Goal: Book appointment/travel/reservation

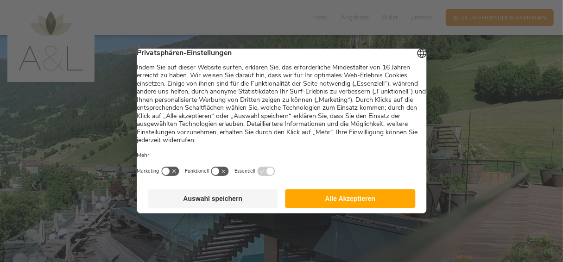
click at [350, 201] on button "Alle Akzeptieren" at bounding box center [351, 199] width 130 height 19
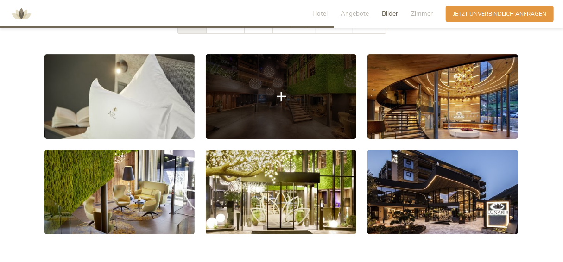
scroll to position [1345, 0]
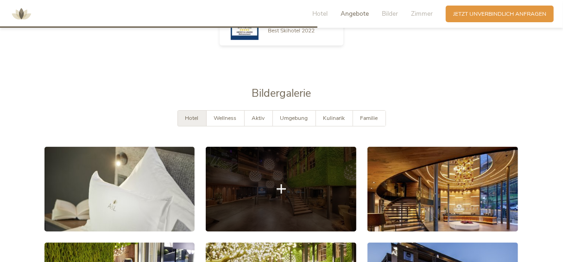
click at [245, 170] on link at bounding box center [281, 189] width 151 height 85
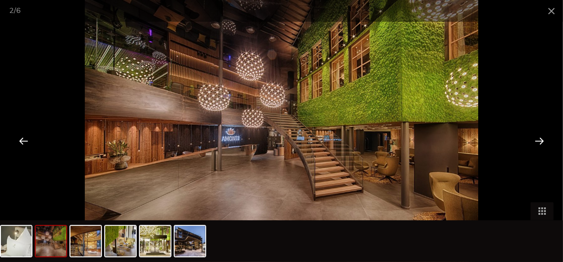
click at [540, 140] on div at bounding box center [539, 141] width 29 height 29
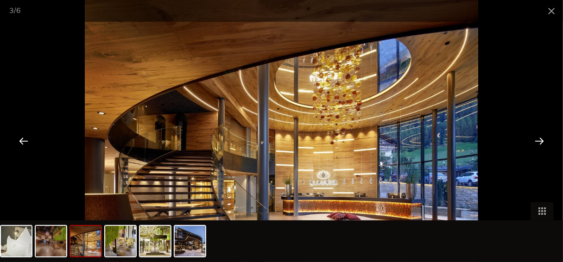
click at [540, 140] on div at bounding box center [539, 141] width 29 height 29
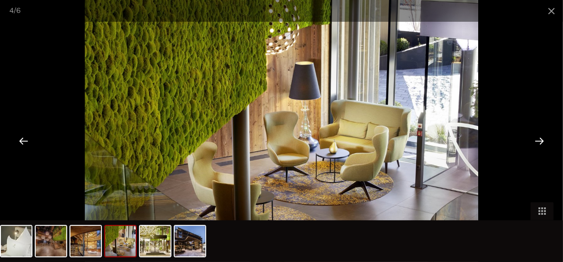
click at [540, 140] on div at bounding box center [539, 141] width 29 height 29
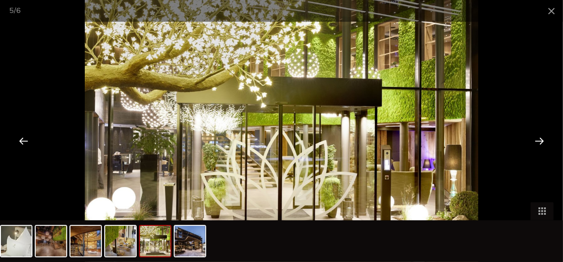
click at [540, 140] on div at bounding box center [539, 141] width 29 height 29
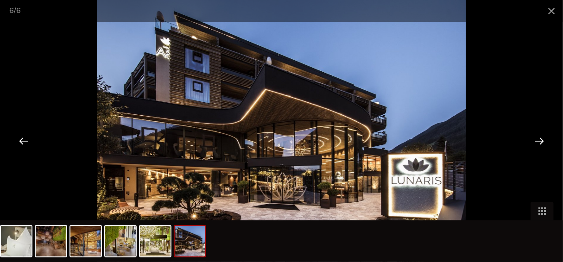
click at [540, 140] on div at bounding box center [539, 141] width 29 height 29
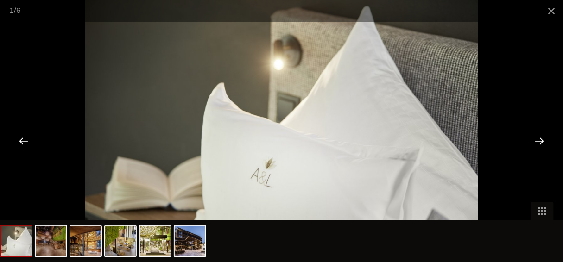
click at [540, 140] on div at bounding box center [539, 141] width 29 height 29
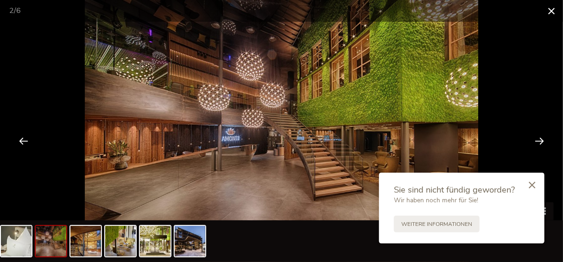
click at [549, 8] on span at bounding box center [551, 11] width 23 height 22
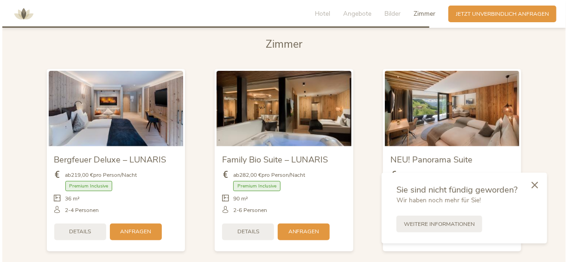
scroll to position [1808, 0]
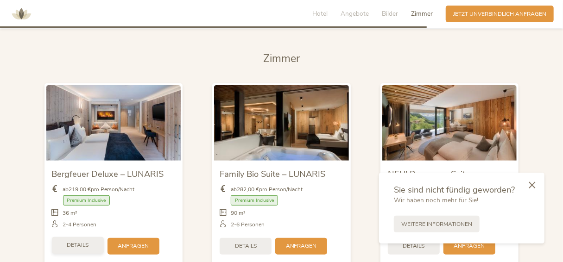
click at [79, 242] on span "Details" at bounding box center [78, 246] width 22 height 8
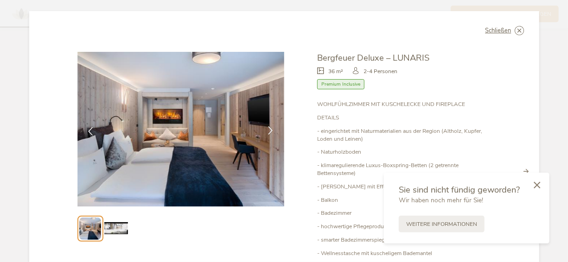
click at [268, 132] on icon at bounding box center [271, 131] width 8 height 8
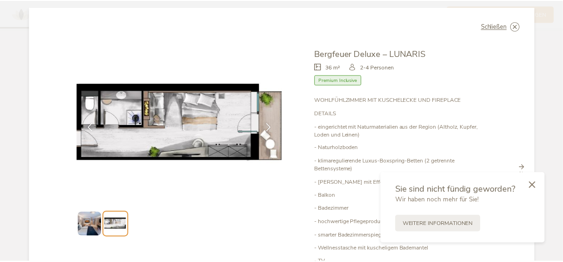
scroll to position [0, 0]
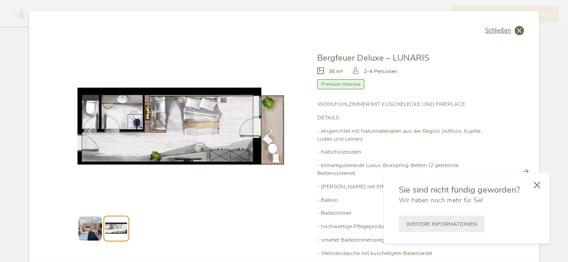
click at [515, 32] on icon at bounding box center [519, 30] width 9 height 9
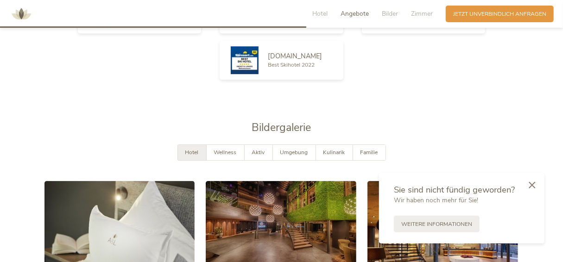
scroll to position [1298, 0]
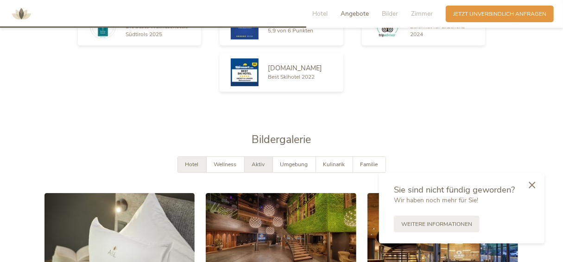
click at [260, 161] on span "Aktiv" at bounding box center [258, 164] width 13 height 7
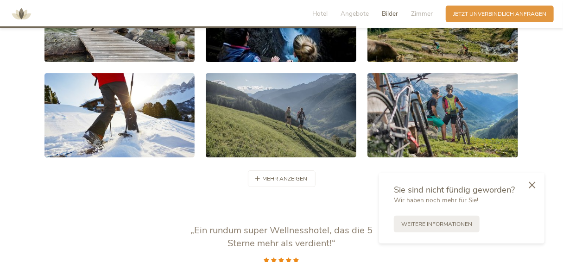
scroll to position [1530, 0]
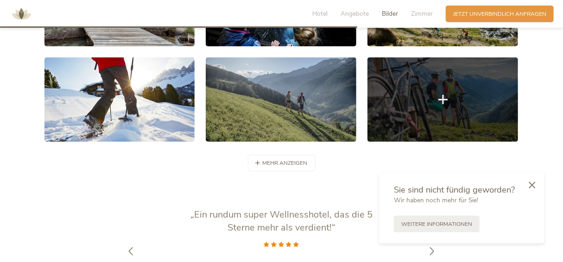
click at [451, 94] on link at bounding box center [443, 99] width 151 height 85
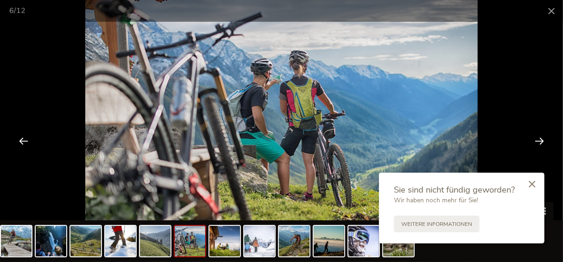
click at [532, 184] on icon at bounding box center [532, 184] width 6 height 7
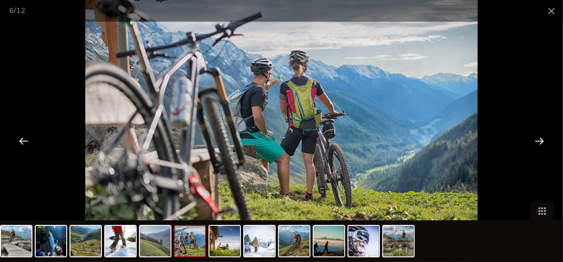
click at [542, 141] on div at bounding box center [539, 141] width 29 height 29
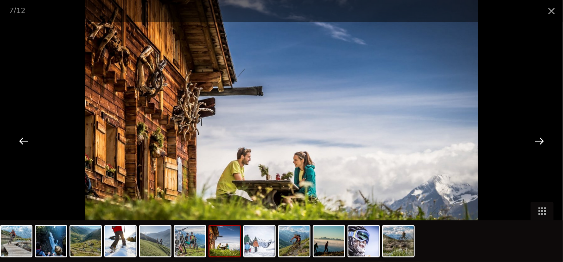
click at [542, 141] on div at bounding box center [539, 141] width 29 height 29
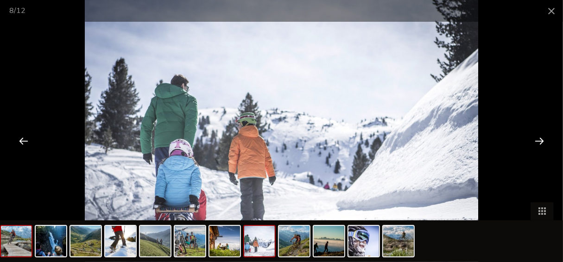
click at [15, 241] on img at bounding box center [16, 241] width 31 height 31
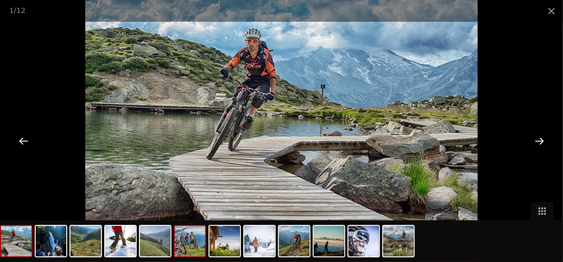
click at [187, 246] on img at bounding box center [190, 241] width 31 height 31
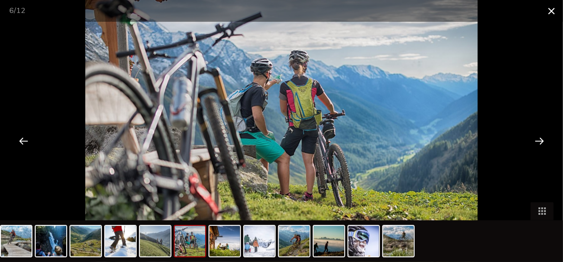
click at [550, 15] on span at bounding box center [551, 11] width 23 height 22
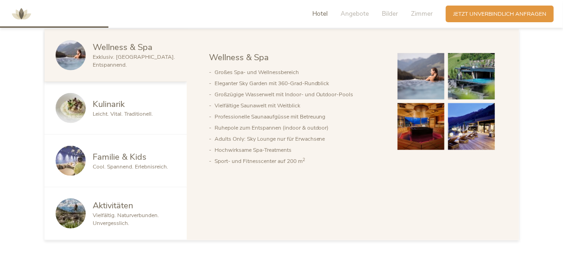
scroll to position [464, 0]
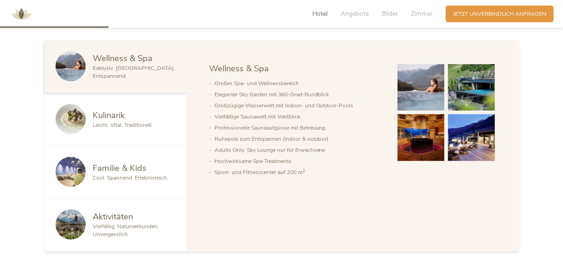
click at [107, 227] on span "Vielfältig. Naturverbunden. Unvergesslich." at bounding box center [126, 230] width 66 height 15
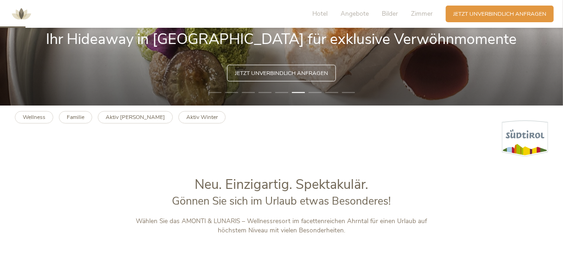
scroll to position [0, 0]
